Goal: Task Accomplishment & Management: Use online tool/utility

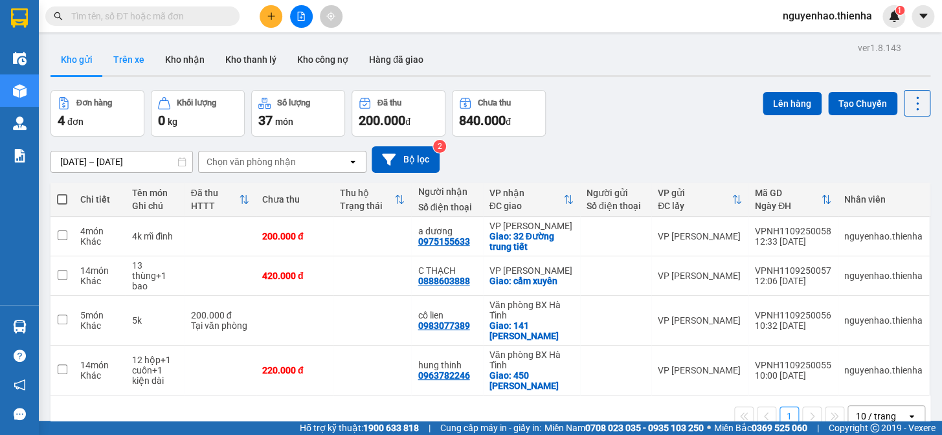
click at [128, 57] on button "Trên xe" at bounding box center [129, 59] width 52 height 31
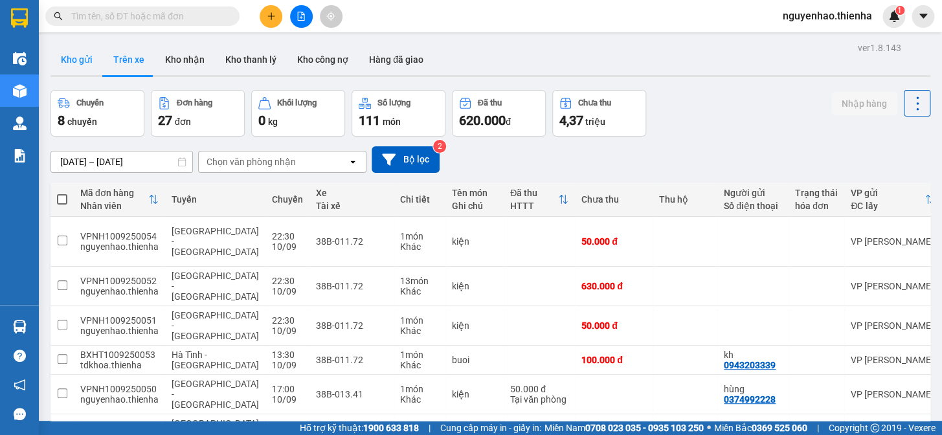
click at [78, 63] on button "Kho gửi" at bounding box center [77, 59] width 52 height 31
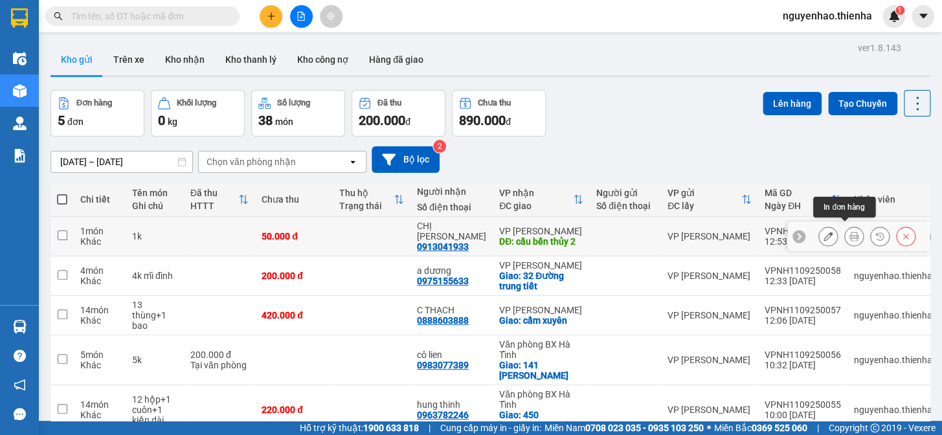
click at [850, 232] on icon at bounding box center [854, 236] width 9 height 9
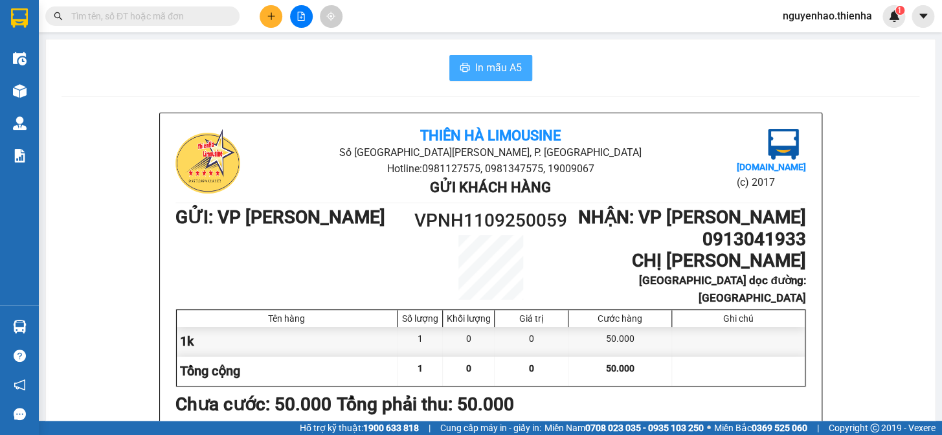
drag, startPoint x: 510, startPoint y: 66, endPoint x: 350, endPoint y: 261, distance: 252.2
click at [510, 65] on span "In mẫu A5" at bounding box center [498, 68] width 47 height 16
